Goal: Check status

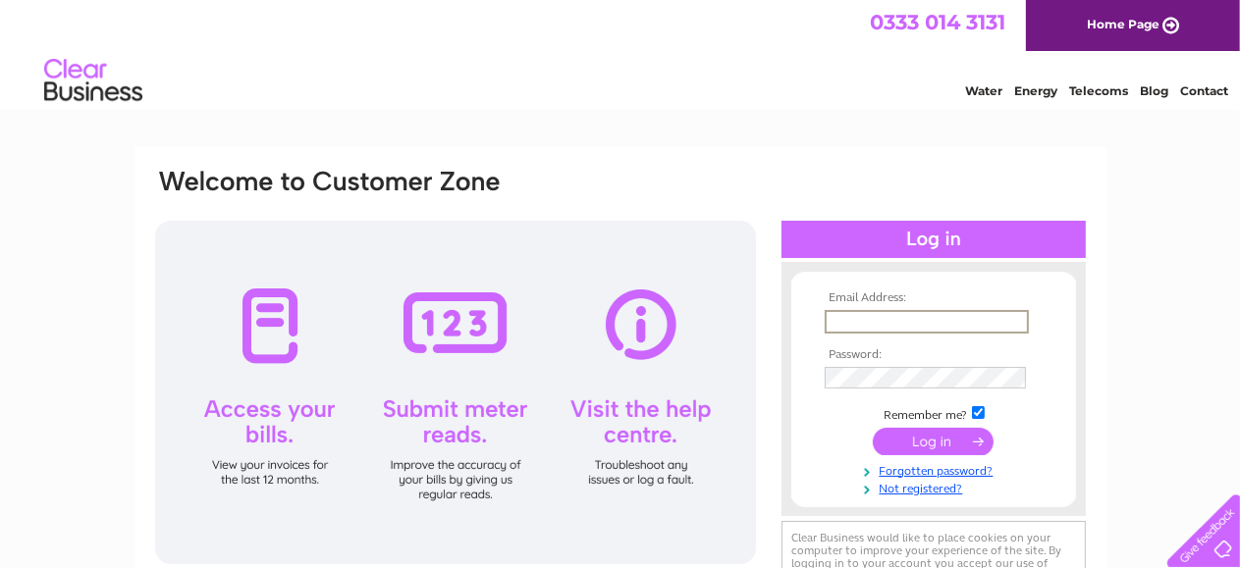
click at [878, 315] on input "text" at bounding box center [927, 322] width 204 height 24
type input "[EMAIL_ADDRESS][DOMAIN_NAME]"
click at [932, 441] on input "submit" at bounding box center [933, 440] width 121 height 27
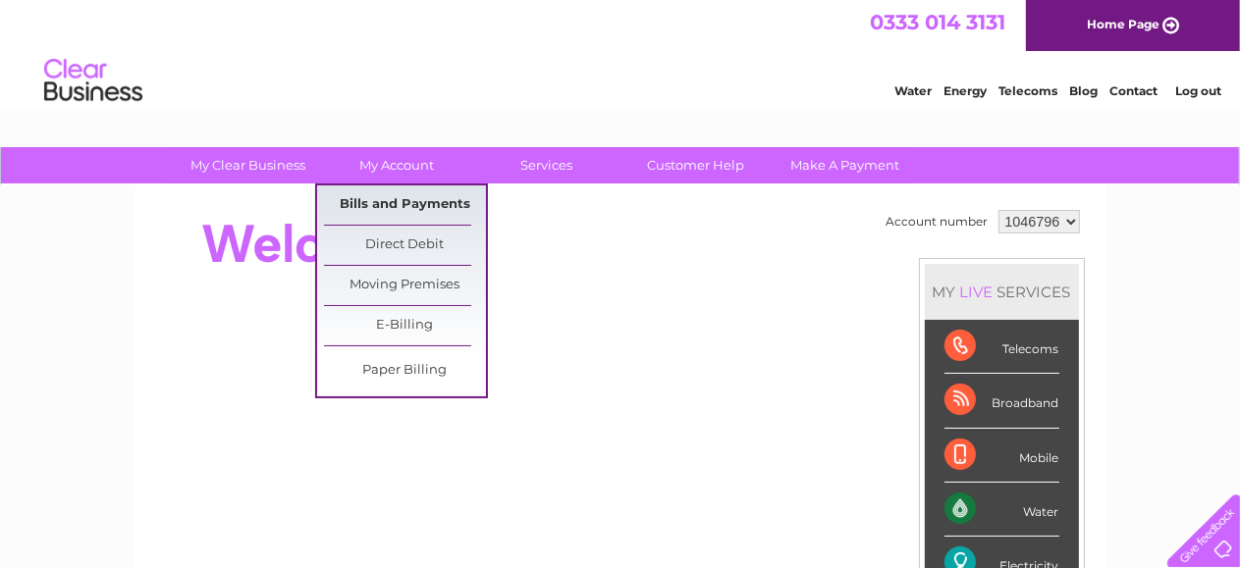
click at [423, 205] on link "Bills and Payments" at bounding box center [405, 205] width 162 height 39
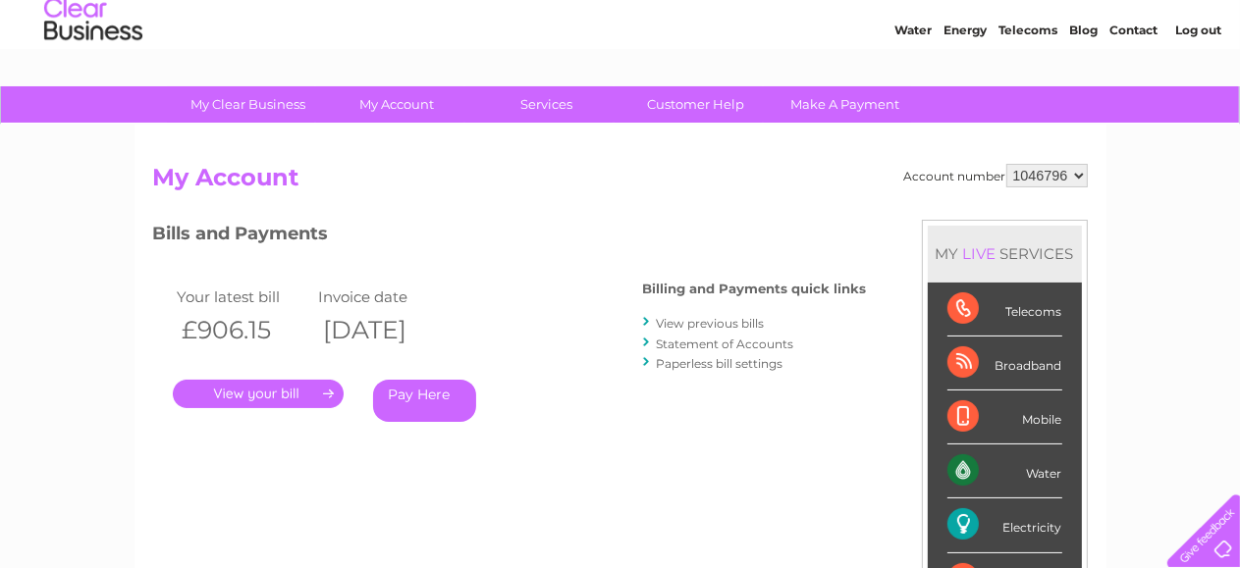
scroll to position [98, 0]
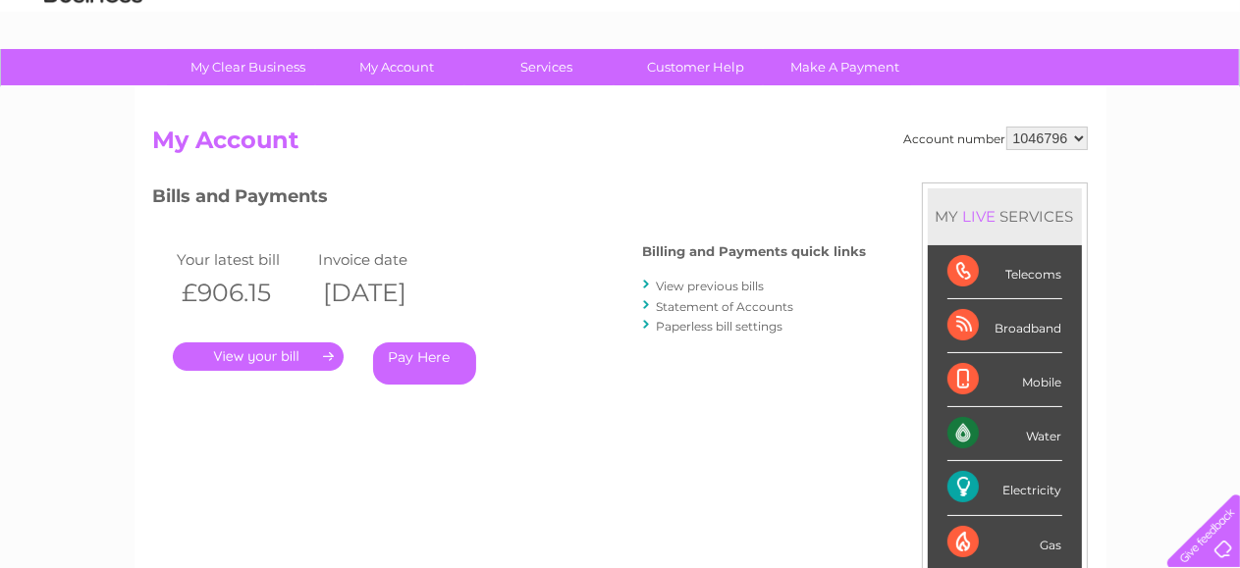
click at [683, 289] on link "View previous bills" at bounding box center [711, 286] width 108 height 15
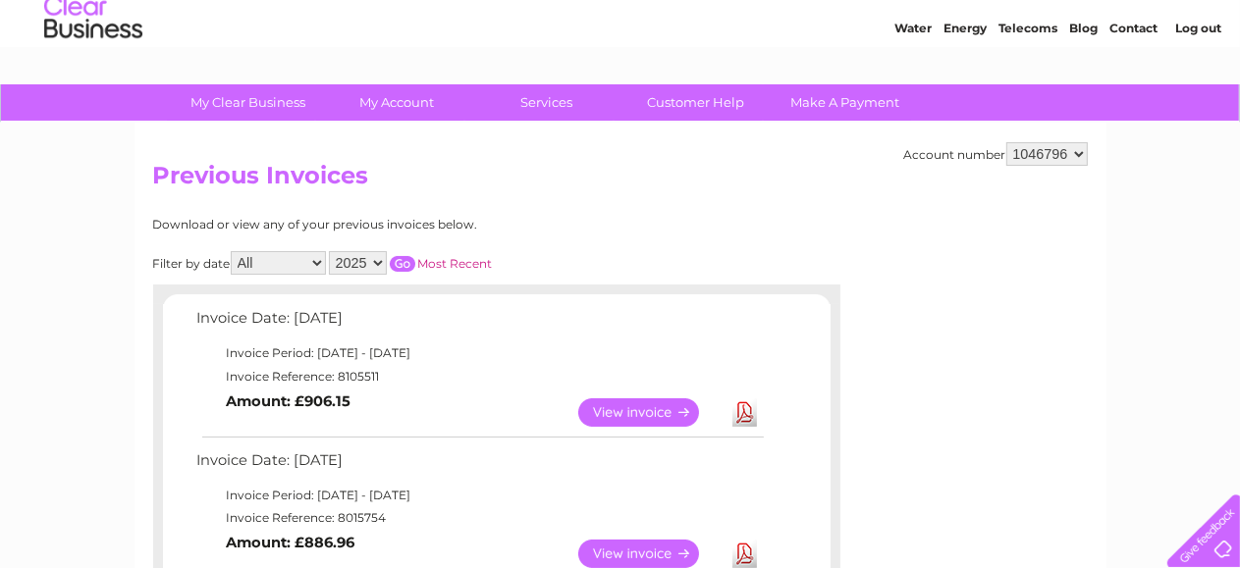
scroll to position [98, 0]
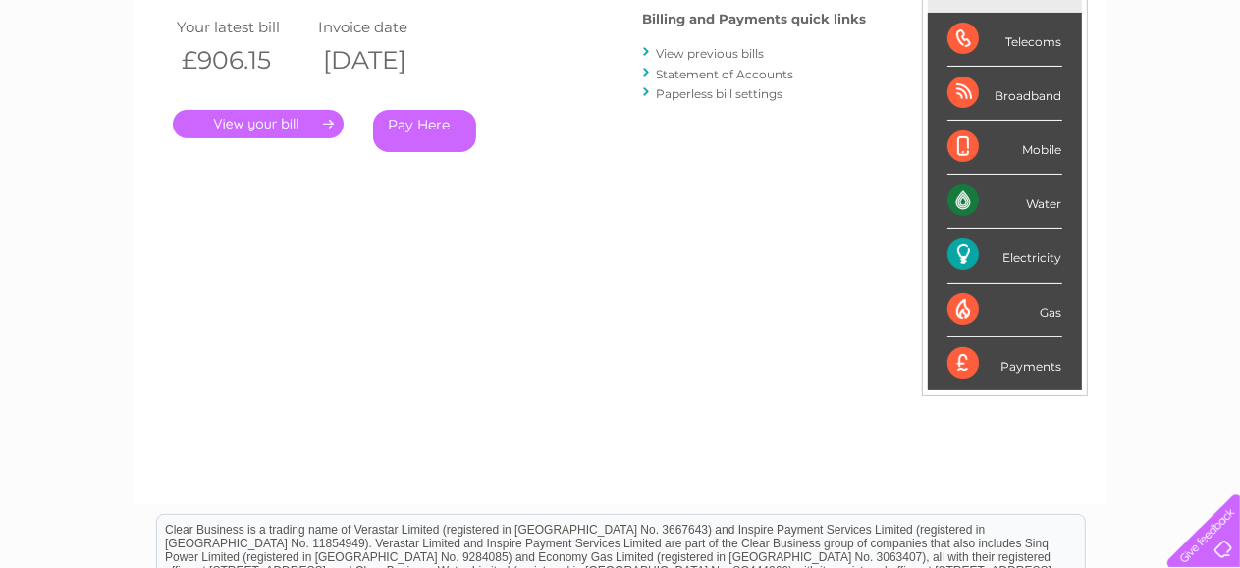
scroll to position [295, 0]
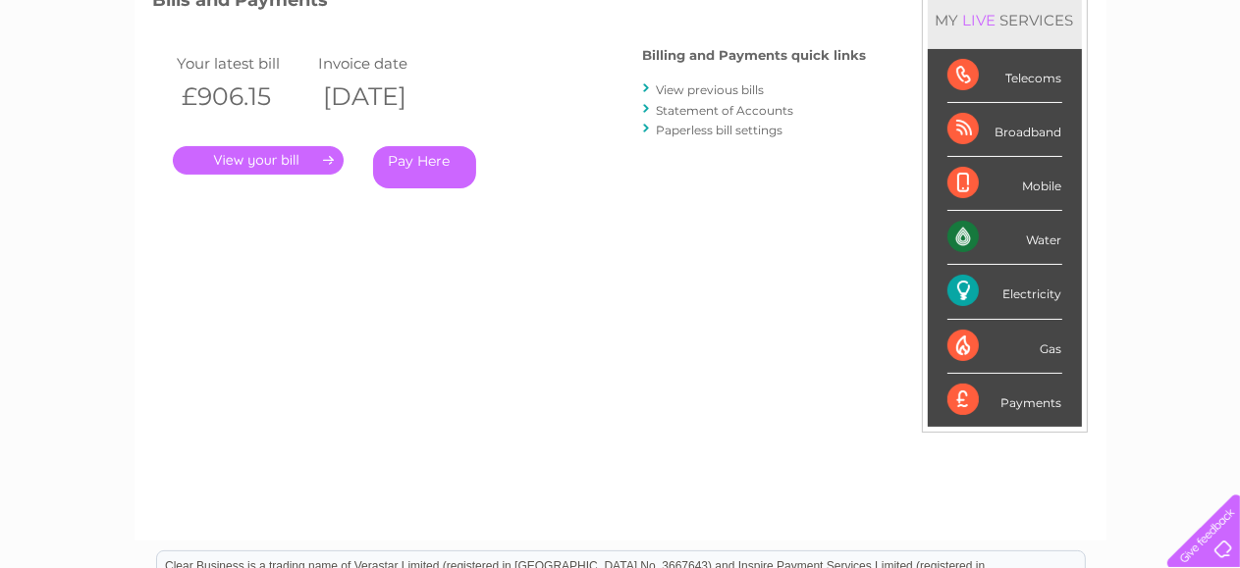
click at [263, 155] on link "." at bounding box center [258, 160] width 171 height 28
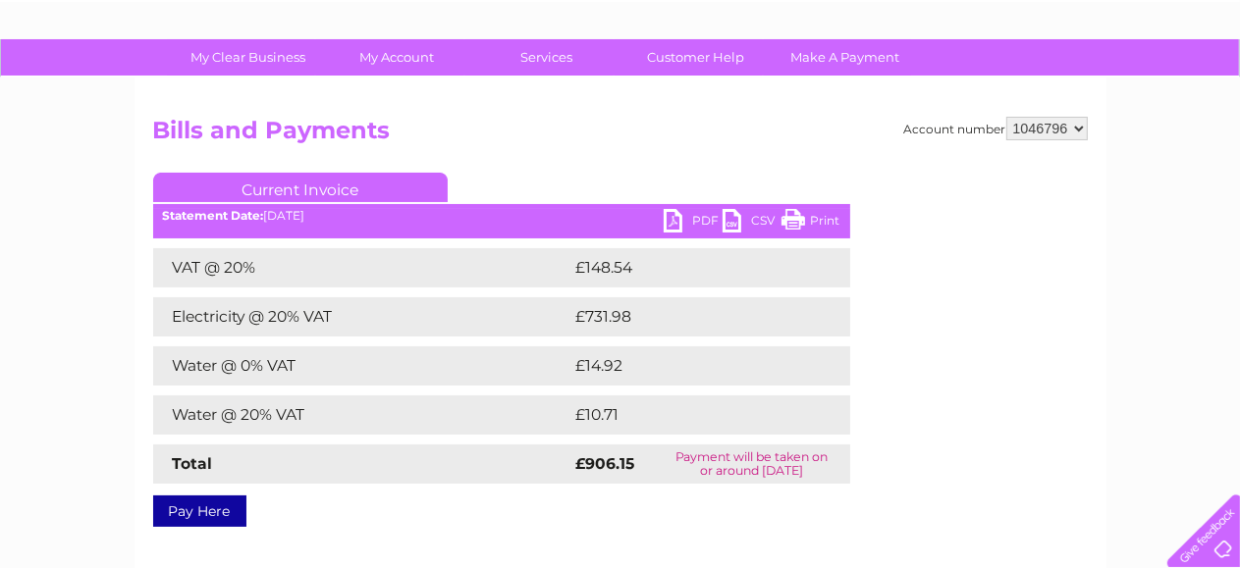
scroll to position [196, 0]
